Goal: Find specific page/section: Find specific page/section

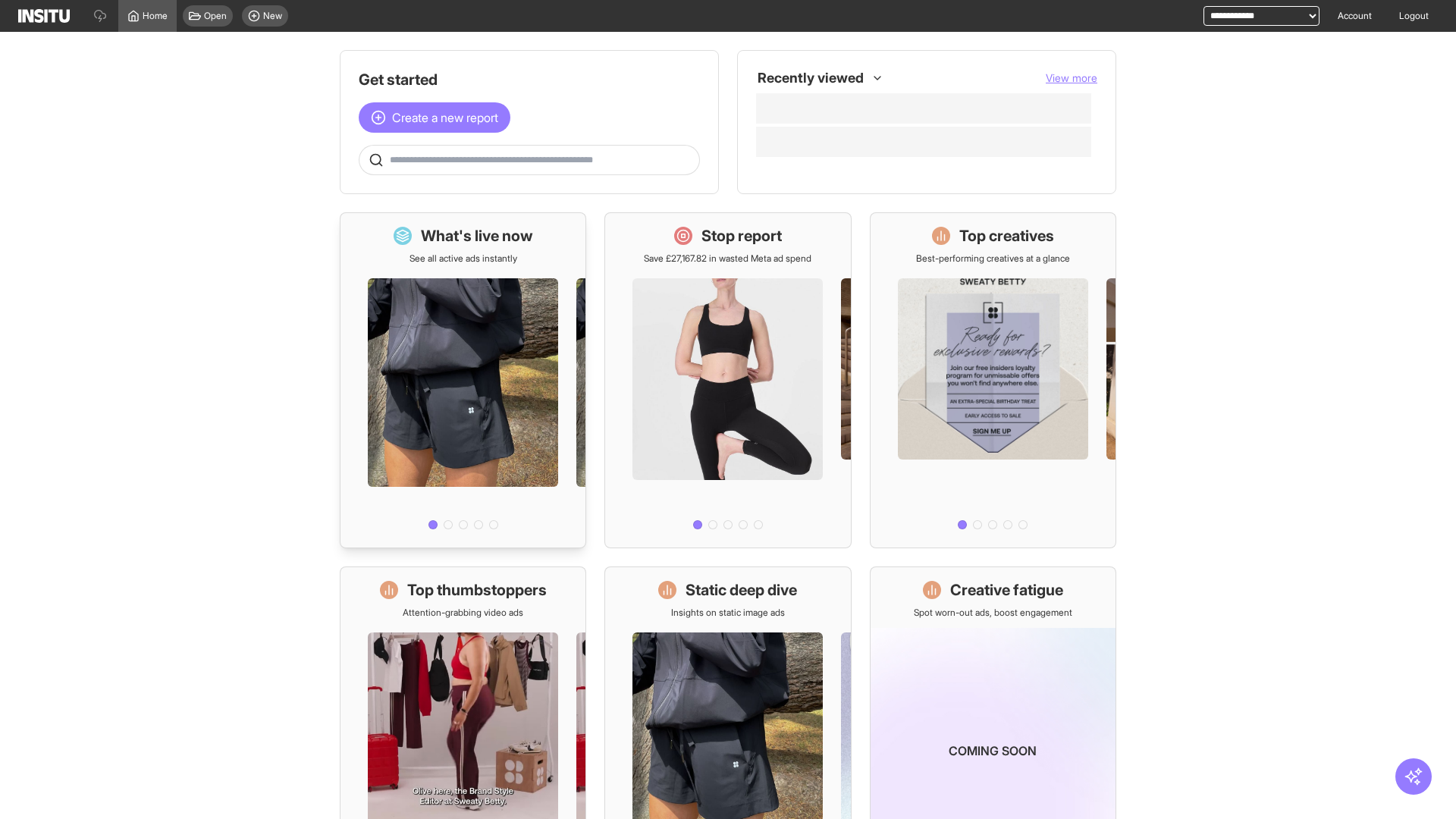
click at [463, 380] on div at bounding box center [463, 400] width 245 height 271
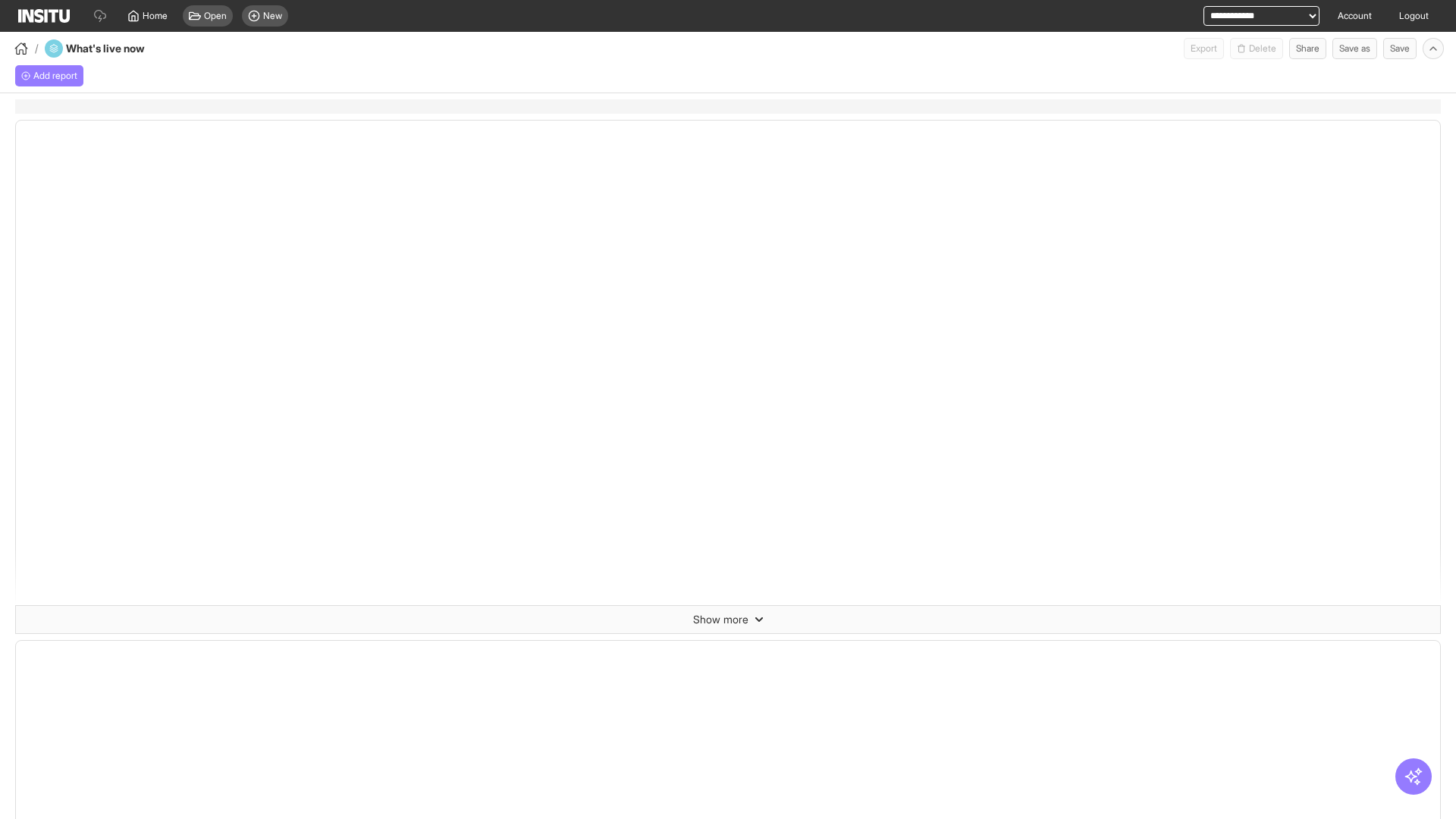
select select "**"
